Goal: Task Accomplishment & Management: Manage account settings

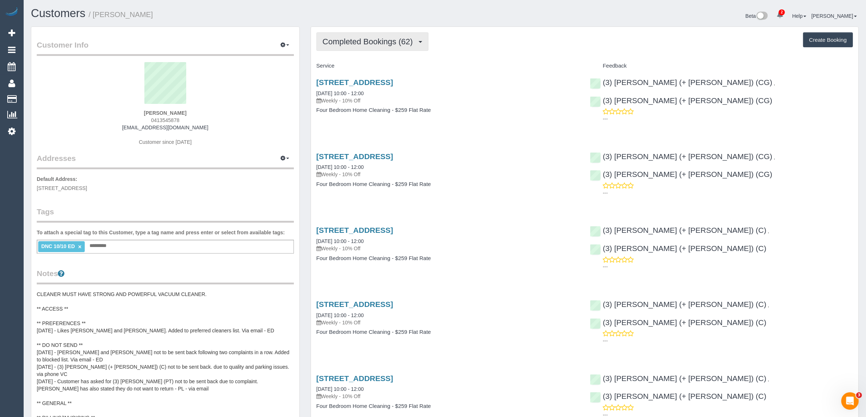
click at [375, 42] on span "Completed Bookings (62)" at bounding box center [370, 41] width 94 height 9
click at [365, 57] on link "Completed Bookings (62)" at bounding box center [356, 58] width 79 height 9
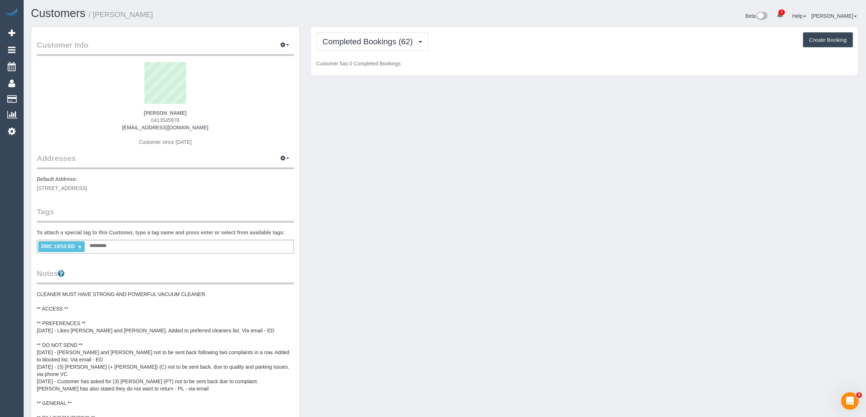
click at [479, 60] on p "Customer has 0 Completed Bookings" at bounding box center [584, 63] width 536 height 7
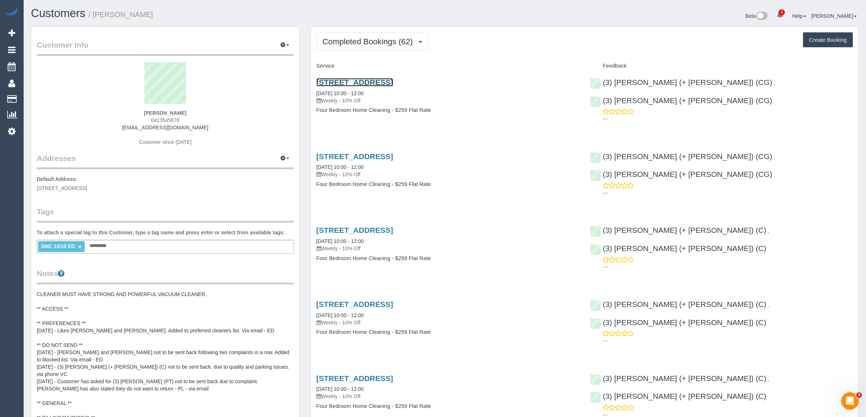
click at [368, 82] on link "131 Hawke St, West Melbourne, VIC 3003" at bounding box center [354, 82] width 77 height 8
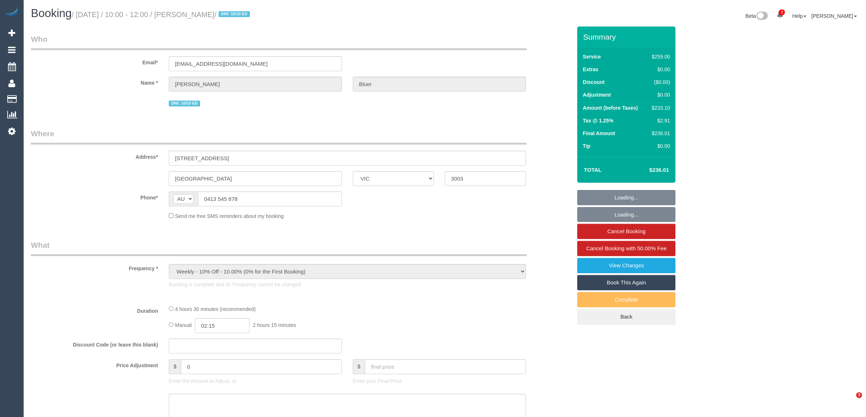
select select "VIC"
select select "string:stripe-pm_1POwZF2GScqysDRVCl8tZd1C"
select select "number:30"
select select "number:14"
select select "number:19"
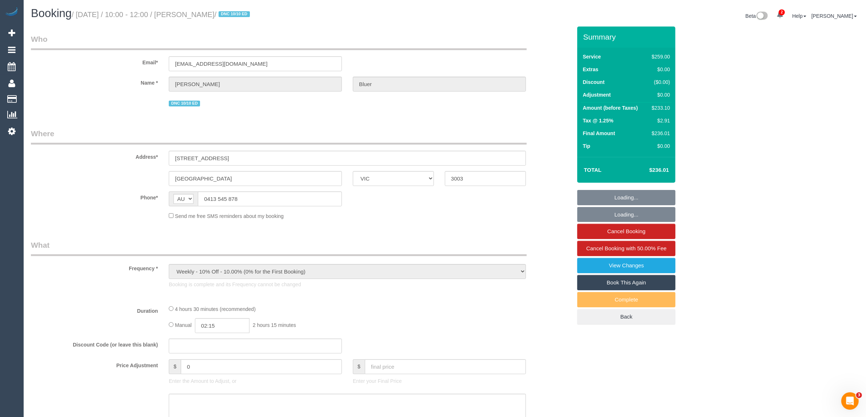
select select "number:24"
select select "number:33"
select select "number:11"
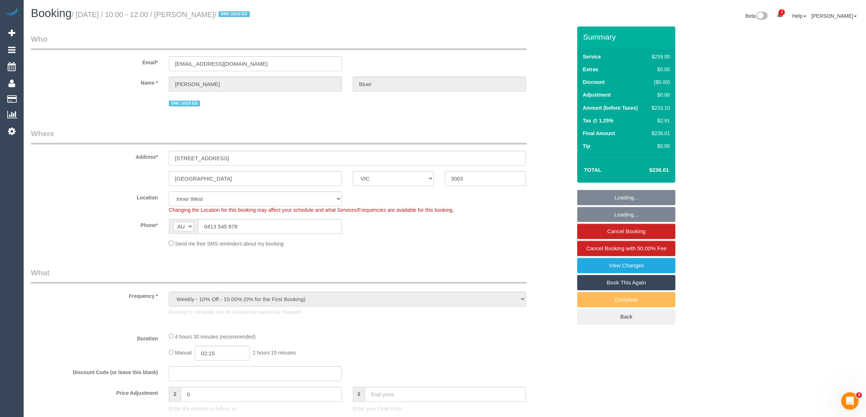
select select "object:721"
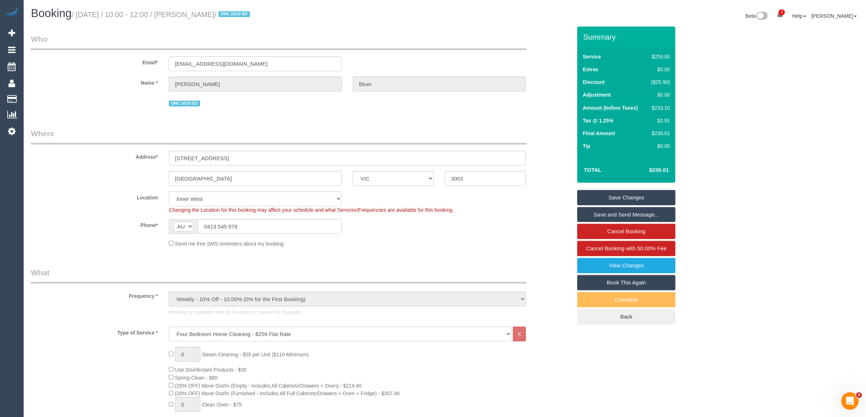
click at [616, 217] on link "Save and Send Message..." at bounding box center [626, 214] width 98 height 15
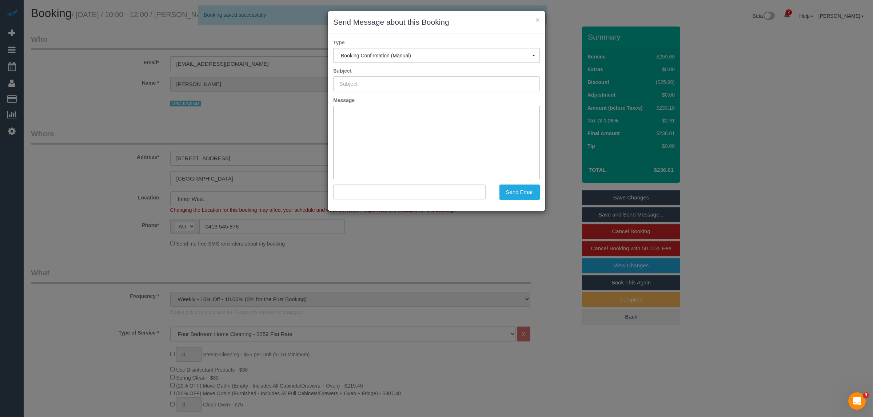
click at [397, 79] on input "text" at bounding box center [436, 83] width 207 height 15
type input "Booking Confirmed"
type input ""[PERSON_NAME]" <[EMAIL_ADDRESS][DOMAIN_NAME]>"
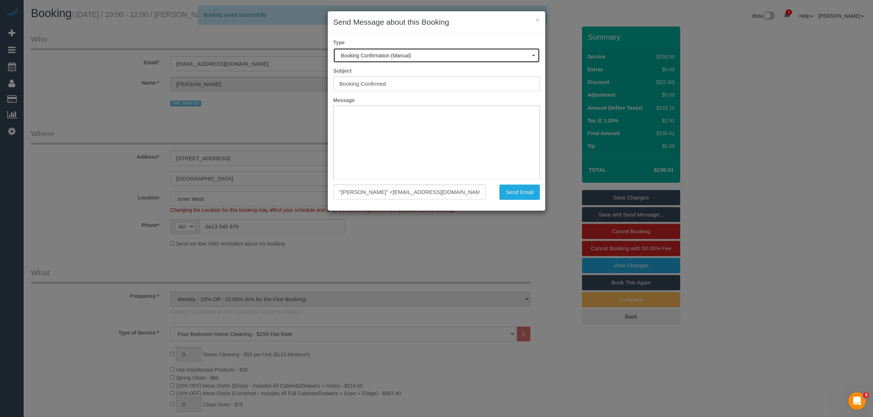
click at [400, 62] on button "Booking Confirmation (Manual)" at bounding box center [436, 55] width 207 height 15
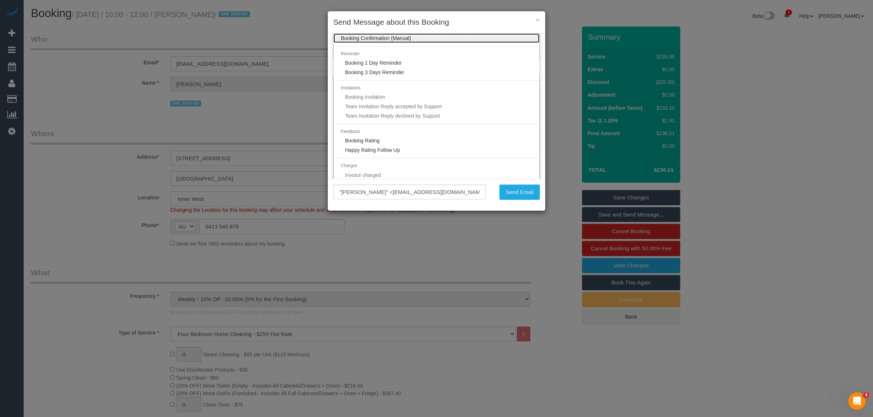
scroll to position [45, 0]
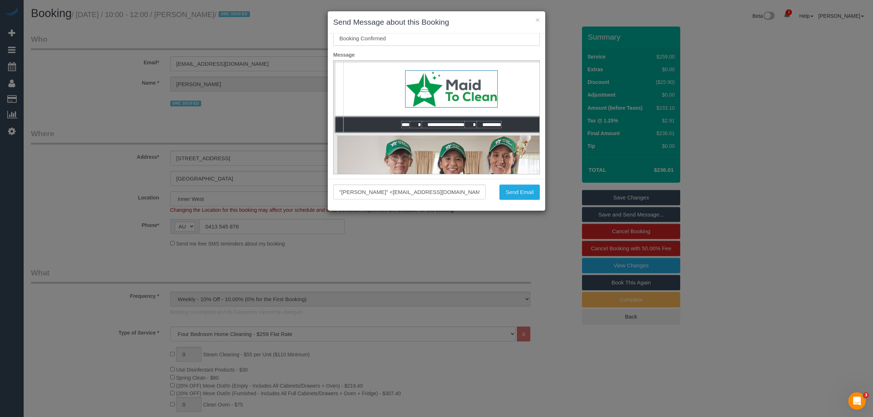
click at [452, 33] on input "Booking Confirmed" at bounding box center [436, 38] width 207 height 15
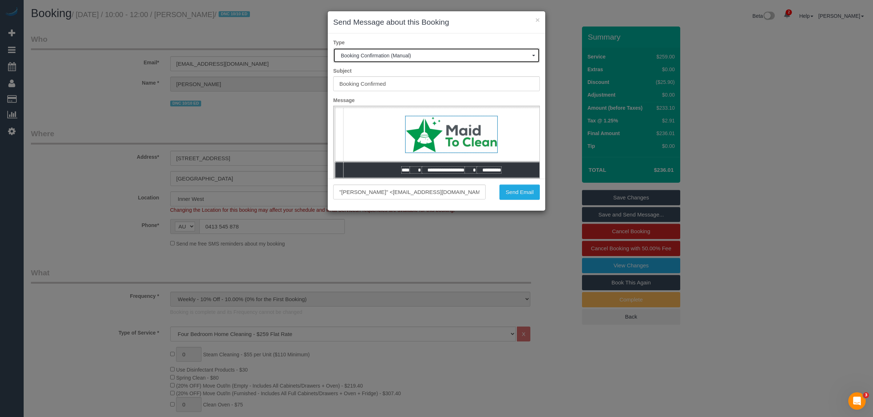
click at [417, 53] on span "Booking Confirmation (Manual)" at bounding box center [436, 56] width 191 height 6
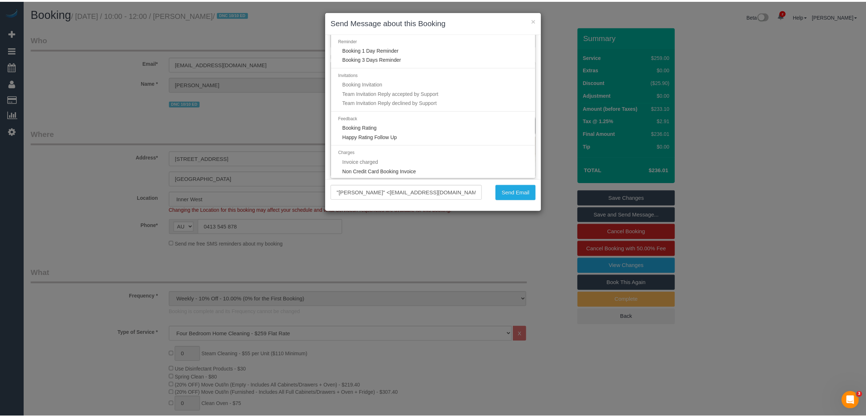
scroll to position [45, 0]
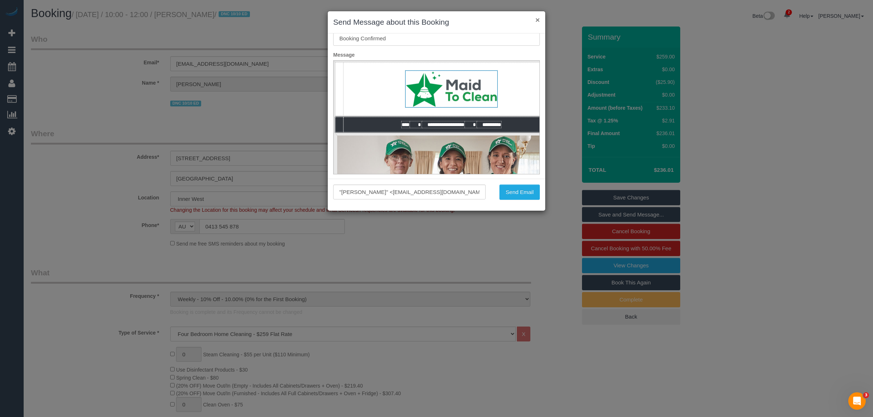
click at [538, 21] on button "×" at bounding box center [537, 20] width 4 height 8
